Goal: Information Seeking & Learning: Learn about a topic

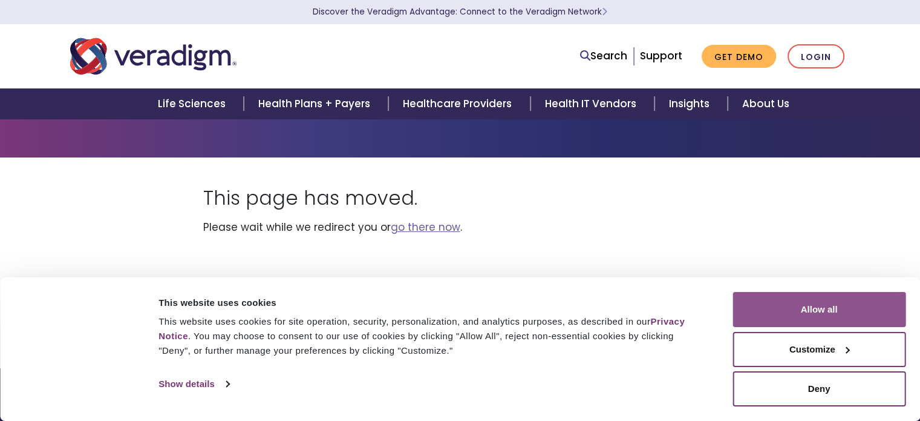
click at [819, 312] on button "Allow all" at bounding box center [819, 309] width 173 height 35
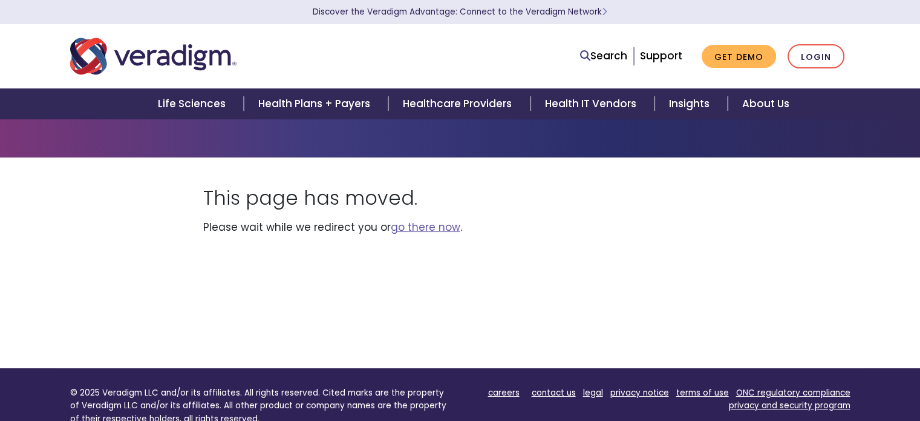
scroll to position [2988, 0]
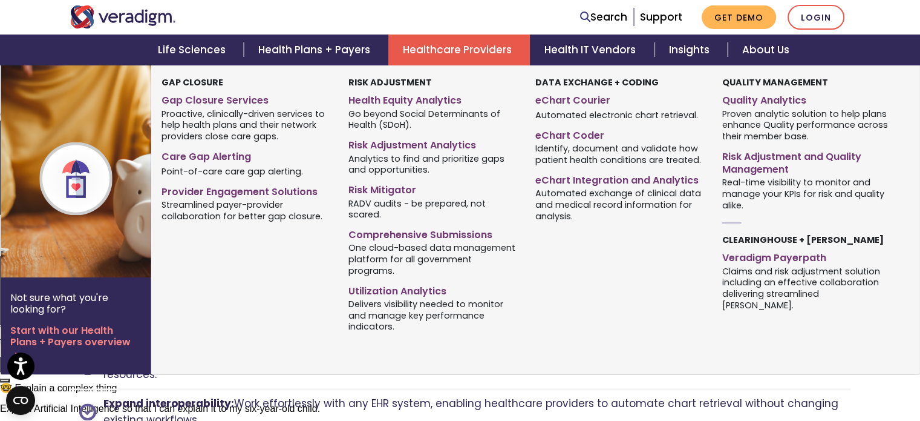
scroll to position [1452, 0]
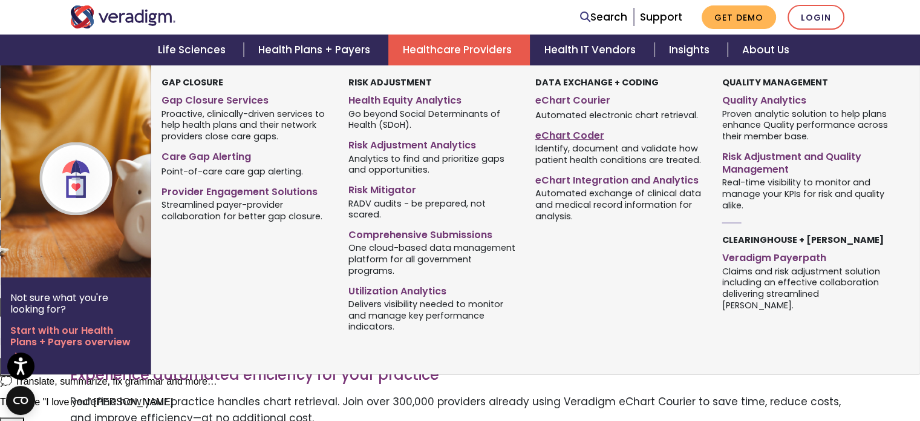
click at [571, 136] on link "eChart Coder" at bounding box center [619, 134] width 169 height 18
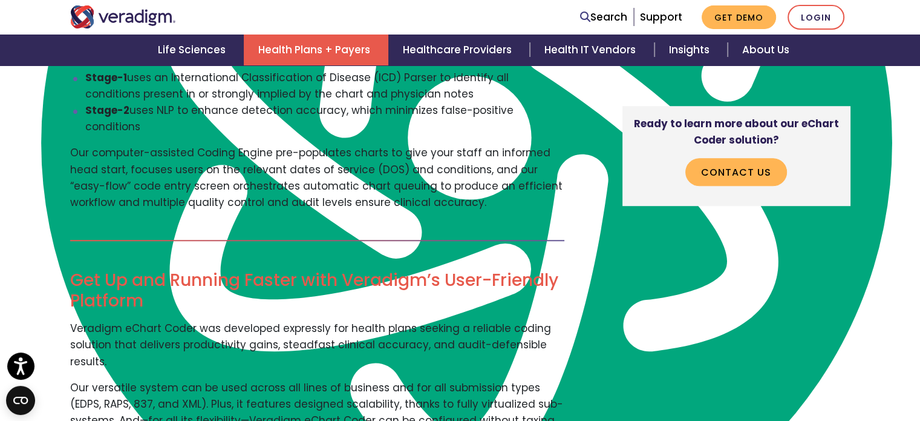
scroll to position [424, 0]
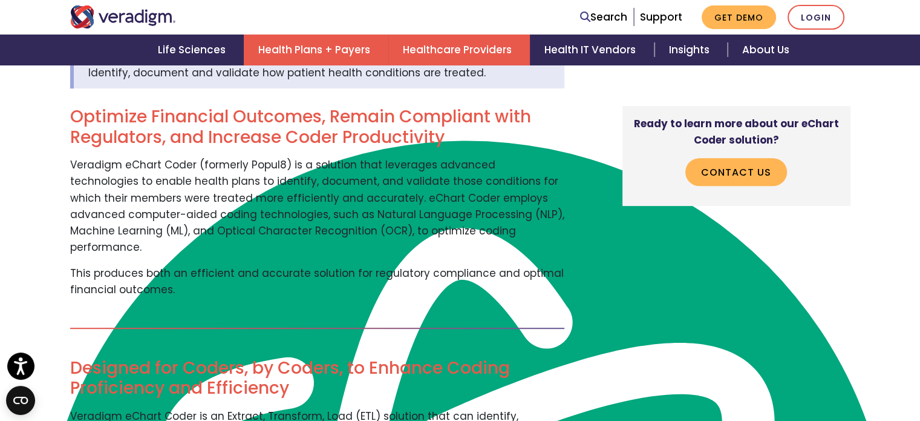
click at [419, 50] on link "Healthcare Providers" at bounding box center [459, 49] width 142 height 31
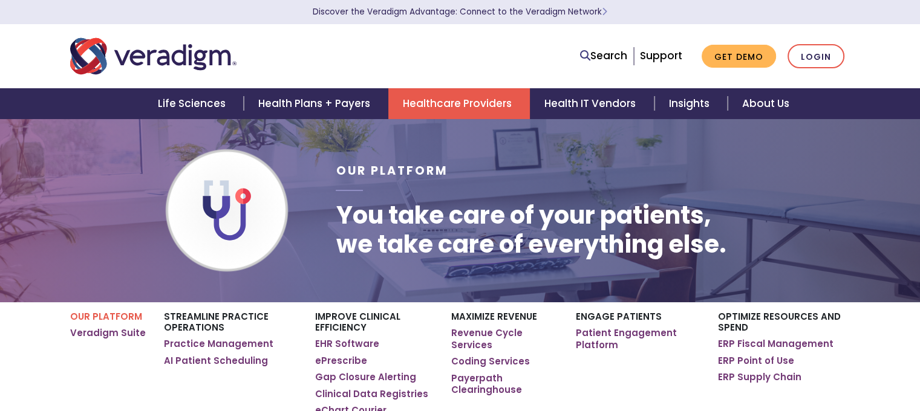
scroll to position [2988, 0]
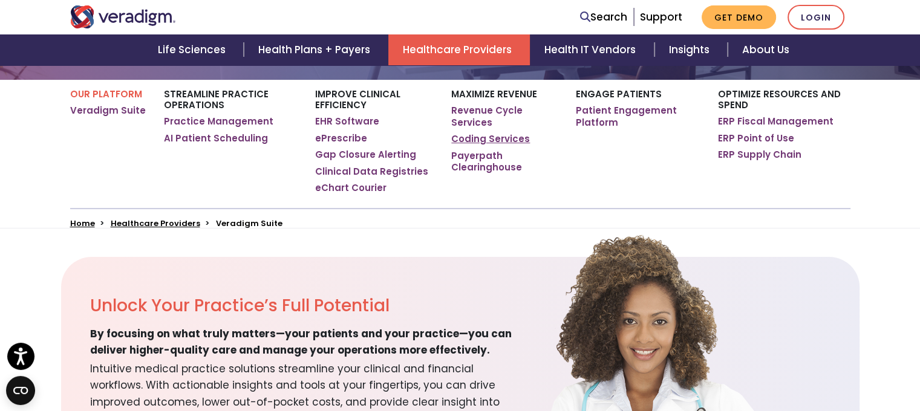
click at [495, 178] on div "Maximize Revenue Revenue Cycle Services Coding Services Payerpath Clearinghouse" at bounding box center [504, 144] width 124 height 128
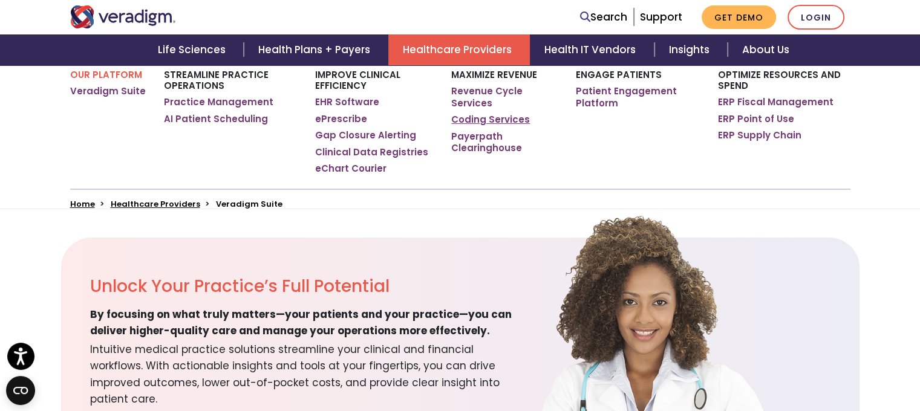
click at [497, 125] on link "Coding Services" at bounding box center [490, 120] width 79 height 12
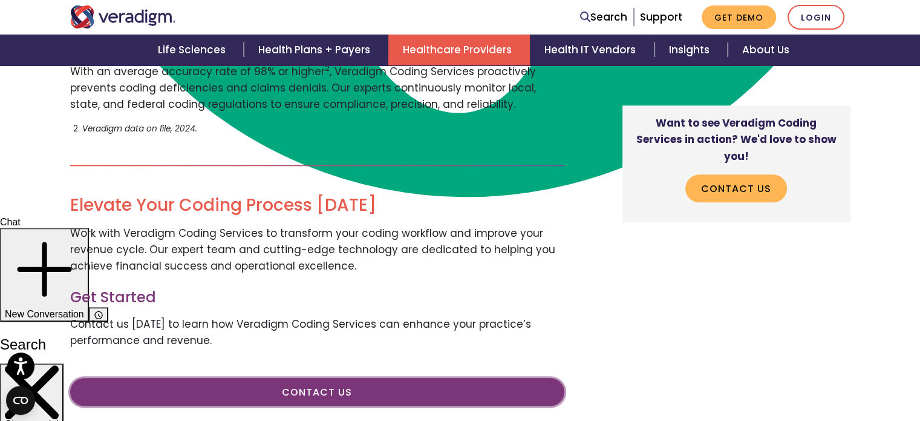
scroll to position [1392, 0]
